Goal: Task Accomplishment & Management: Use online tool/utility

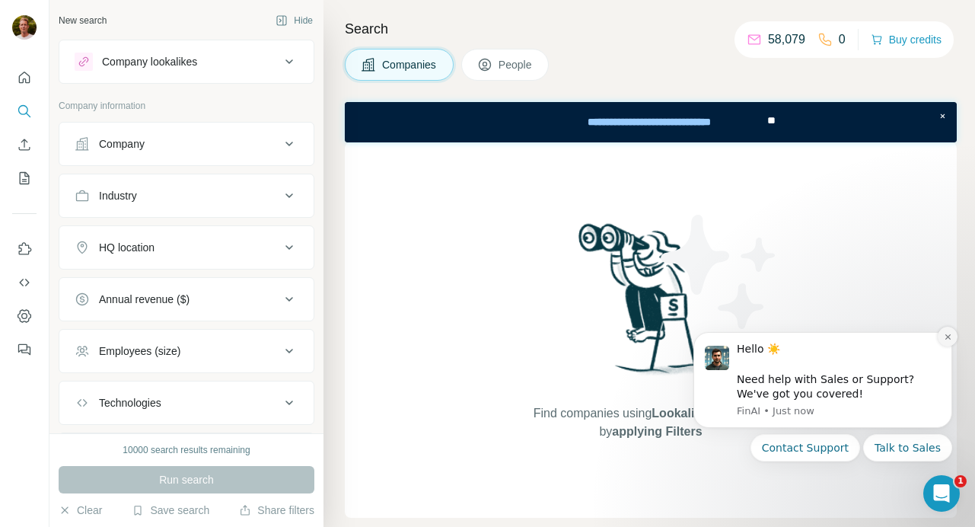
click at [951, 336] on icon "Dismiss notification" at bounding box center [948, 337] width 8 height 8
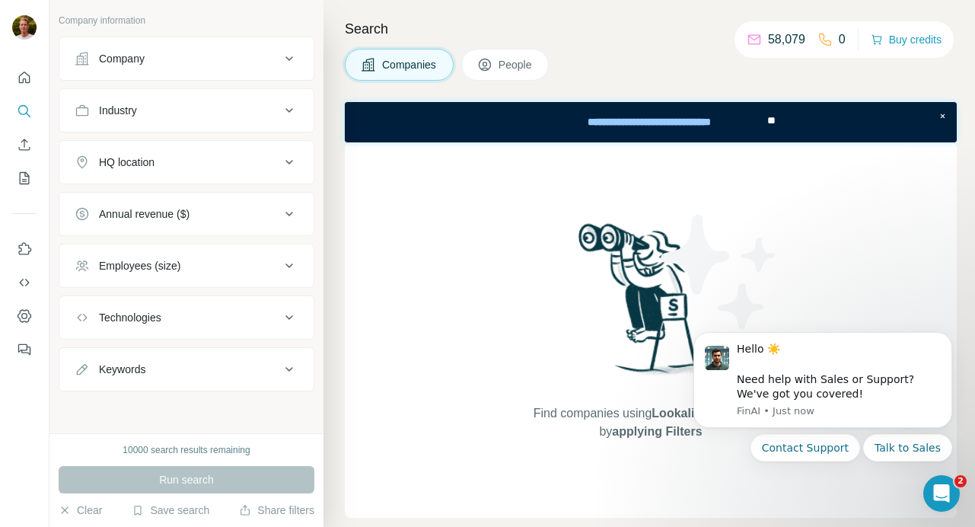
scroll to position [86, 0]
click at [944, 336] on icon "Dismiss notification" at bounding box center [948, 337] width 8 height 8
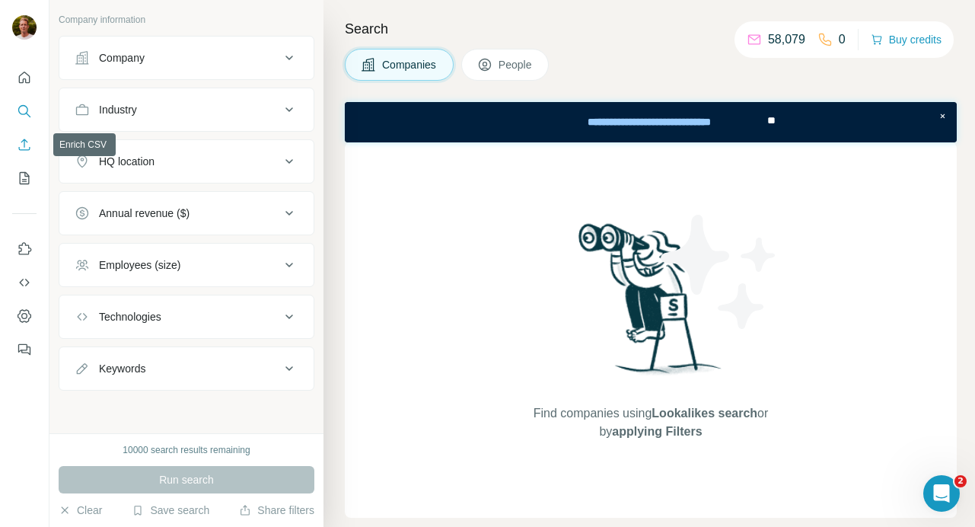
click at [27, 148] on icon "Enrich CSV" at bounding box center [24, 144] width 15 height 15
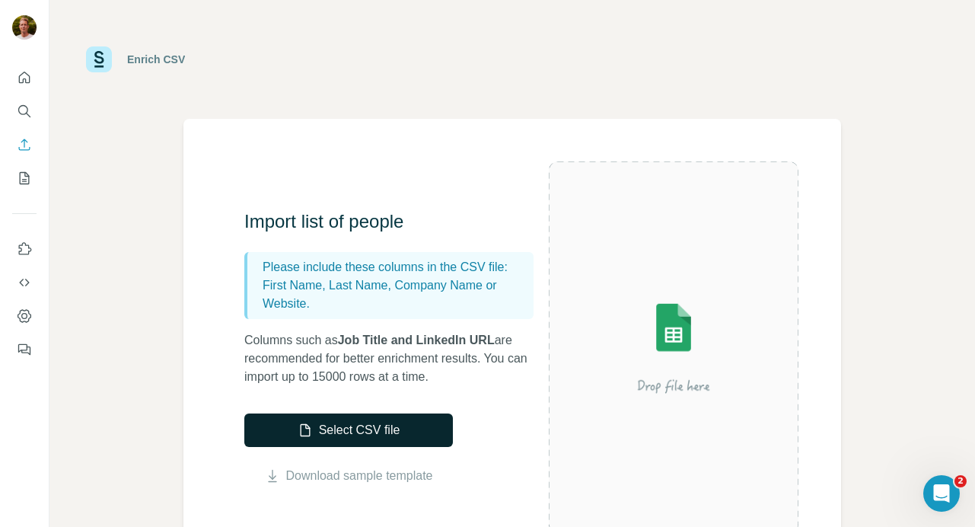
click at [386, 435] on button "Select CSV file" at bounding box center [348, 429] width 209 height 33
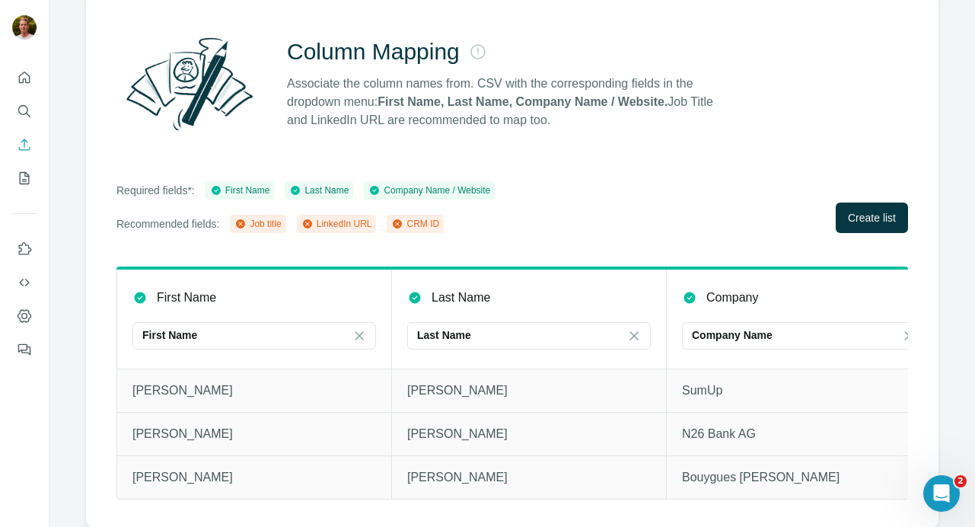
scroll to position [126, 0]
click at [863, 229] on button "Create list" at bounding box center [872, 218] width 72 height 30
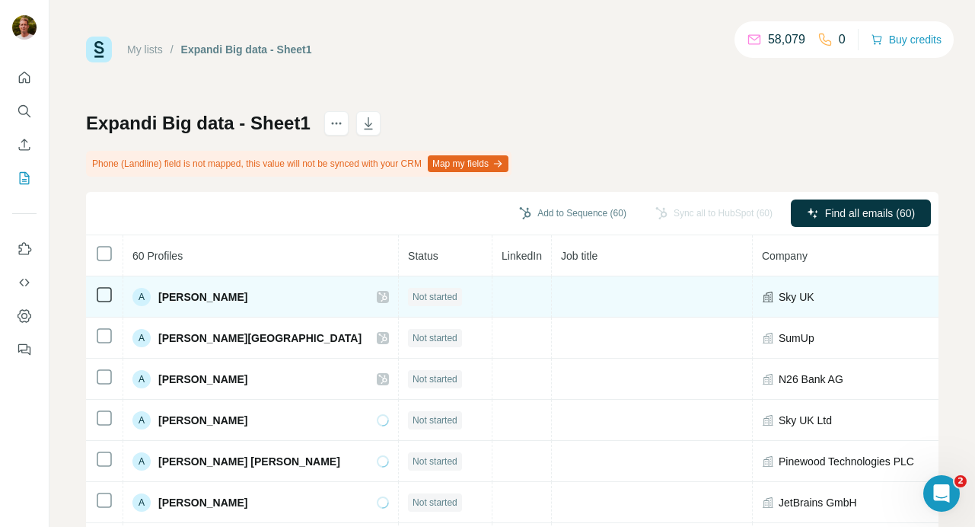
click at [493, 282] on td at bounding box center [522, 296] width 59 height 41
click at [493, 279] on td at bounding box center [522, 296] width 59 height 41
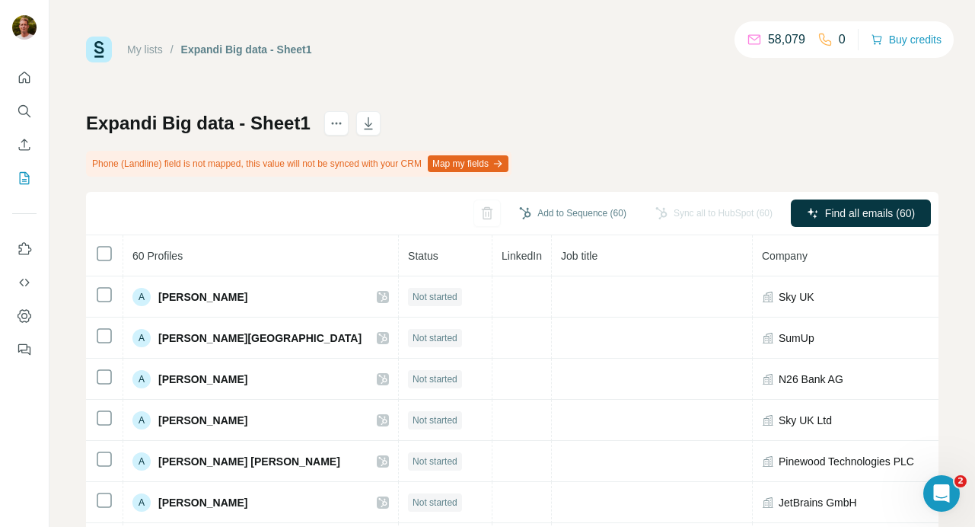
click at [502, 254] on span "LinkedIn" at bounding box center [522, 256] width 40 height 12
click at [153, 49] on link "My lists" at bounding box center [145, 49] width 36 height 12
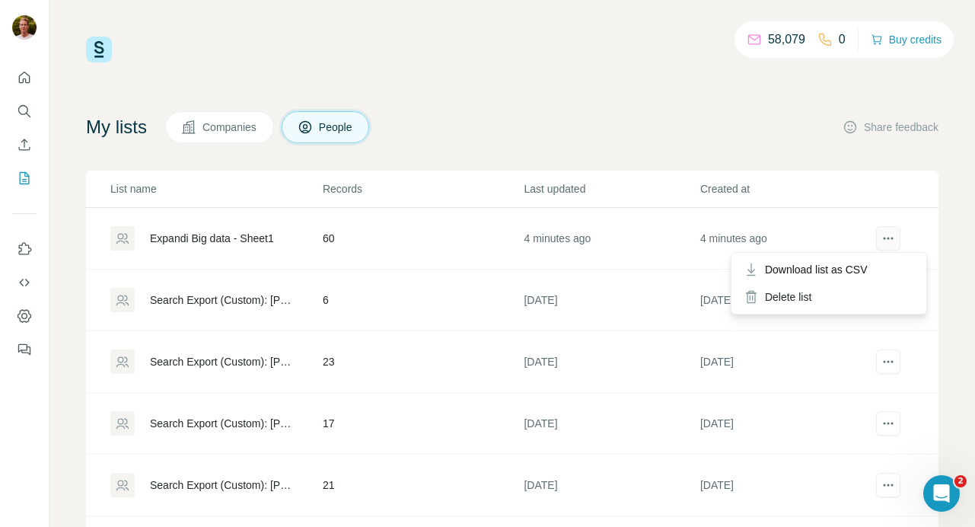
click at [884, 238] on icon "actions" at bounding box center [885, 239] width 2 height 2
click at [754, 173] on th "Created at" at bounding box center [788, 189] width 176 height 37
click at [248, 238] on div "Expandi Big data - Sheet1" at bounding box center [212, 238] width 124 height 15
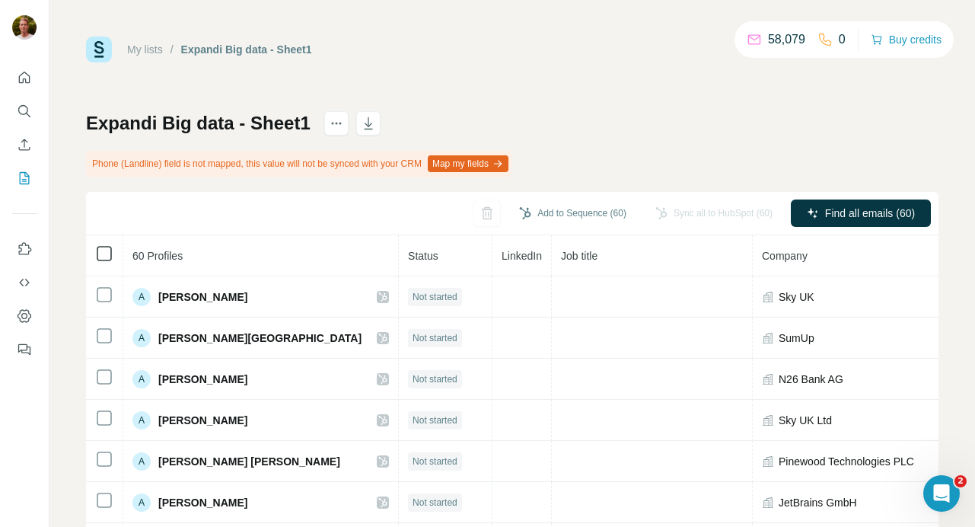
click at [95, 250] on icon at bounding box center [104, 253] width 18 height 18
